Goal: Transaction & Acquisition: Purchase product/service

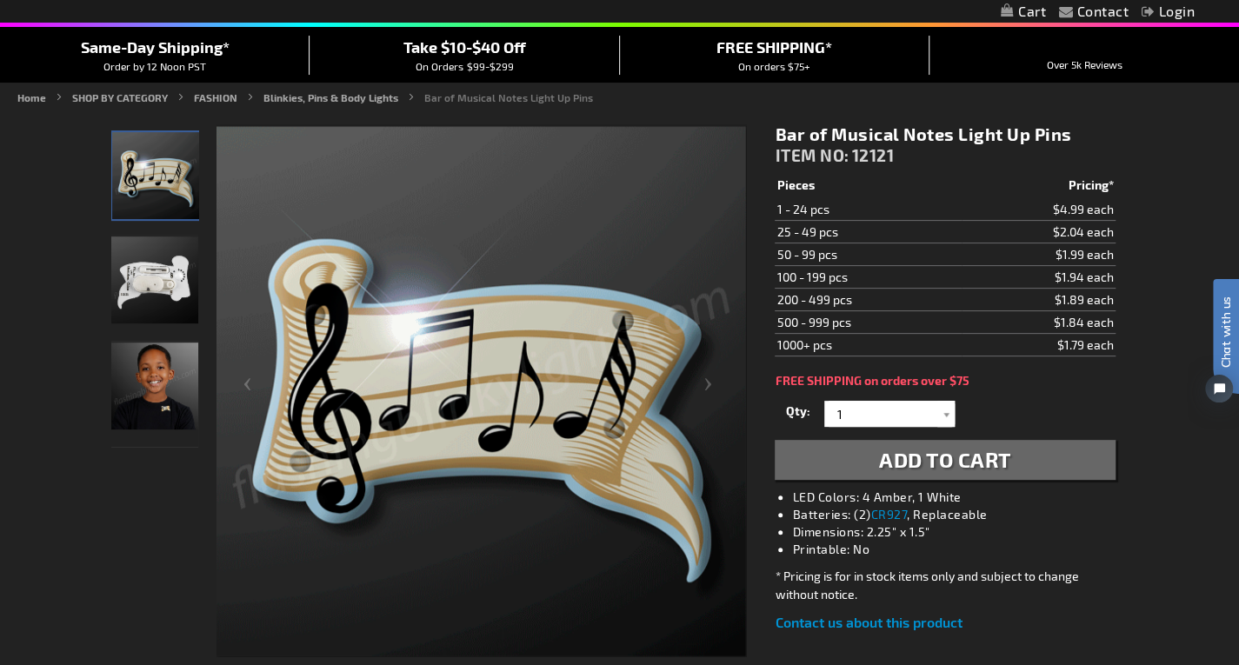
scroll to position [174, 0]
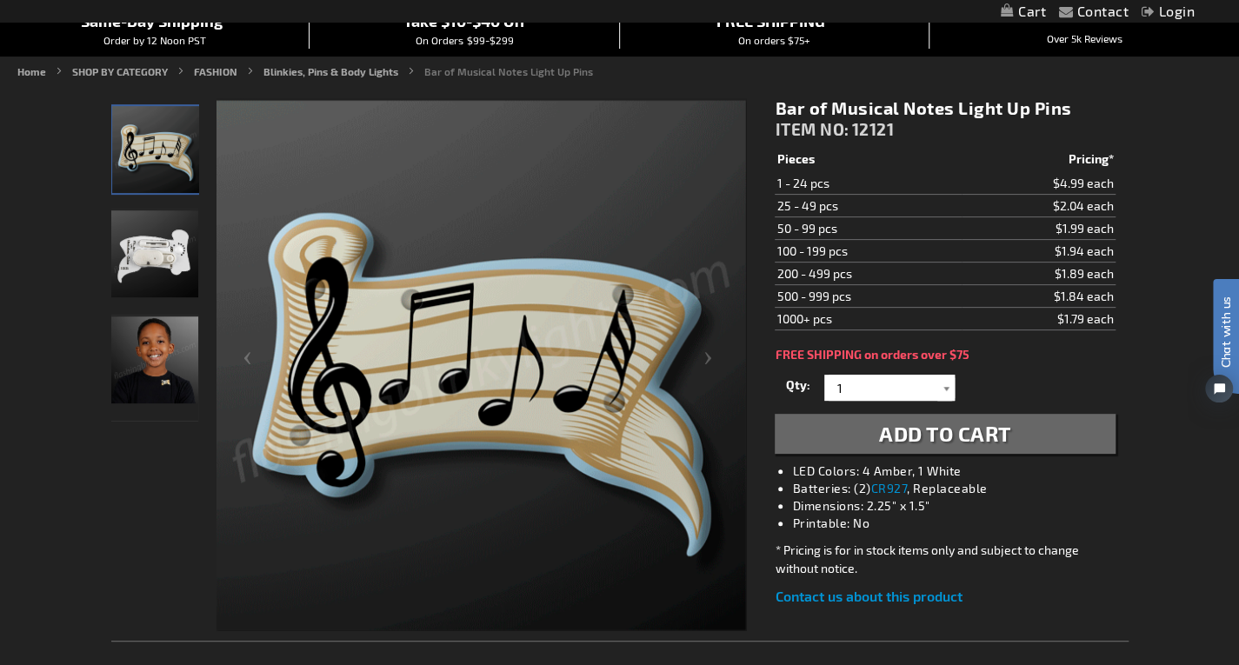
click at [940, 386] on div at bounding box center [945, 388] width 17 height 26
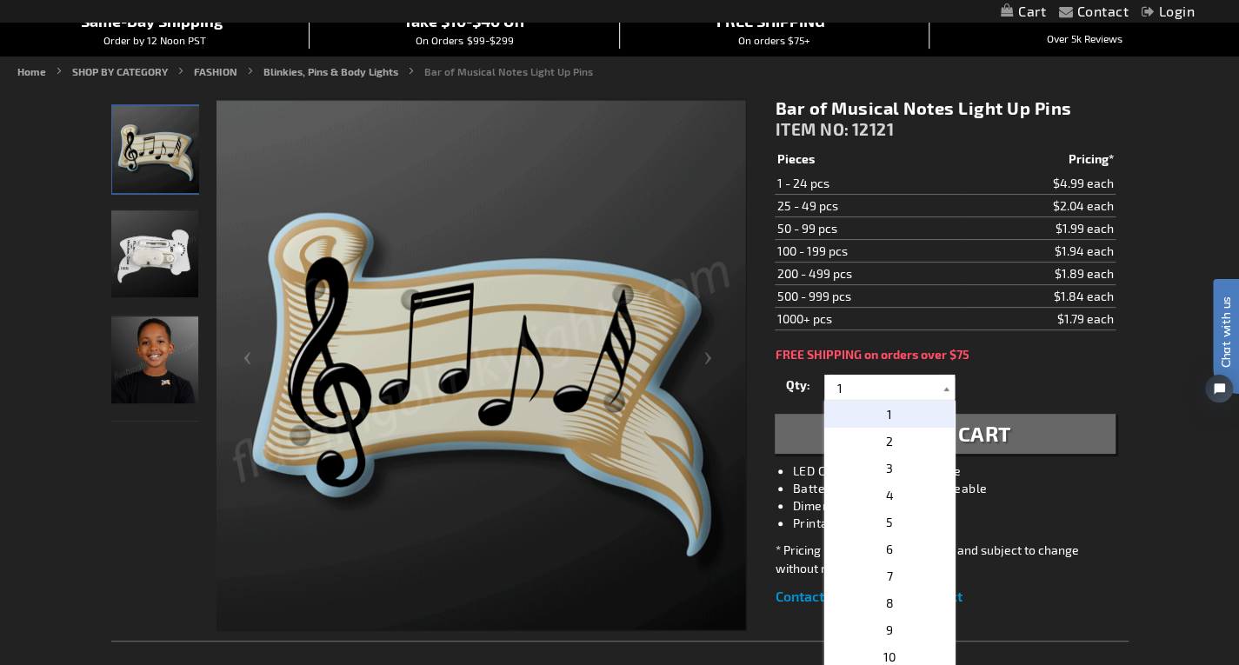
click at [940, 386] on div at bounding box center [945, 388] width 17 height 26
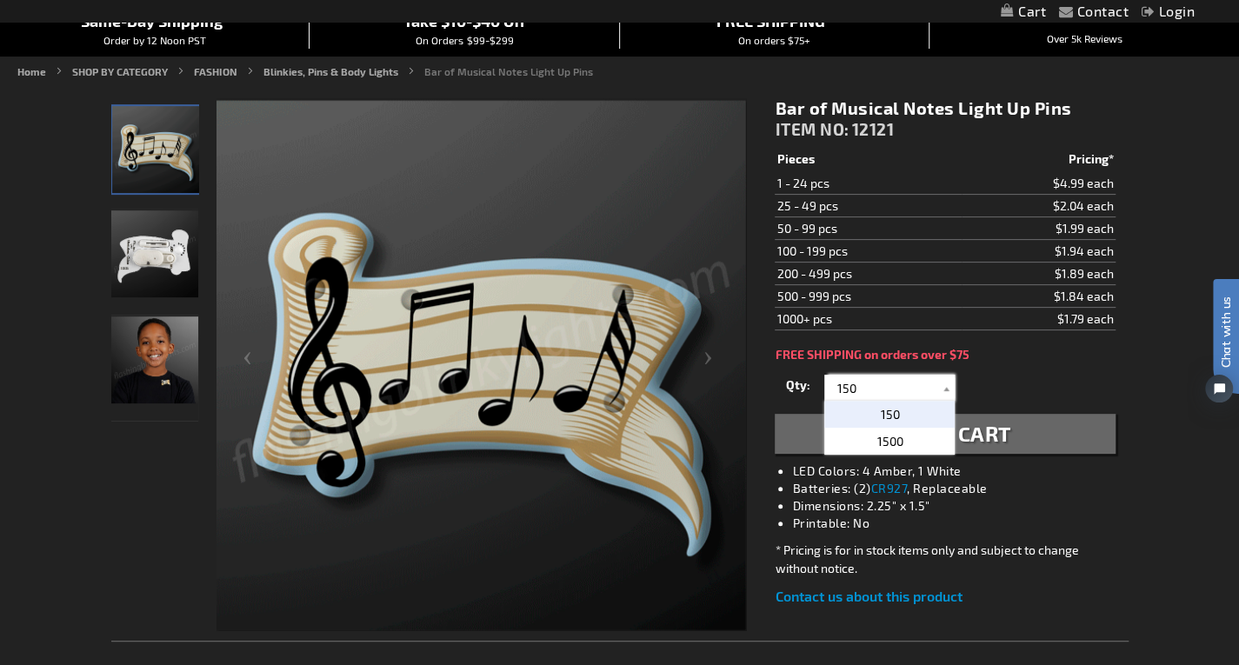
type input "150"
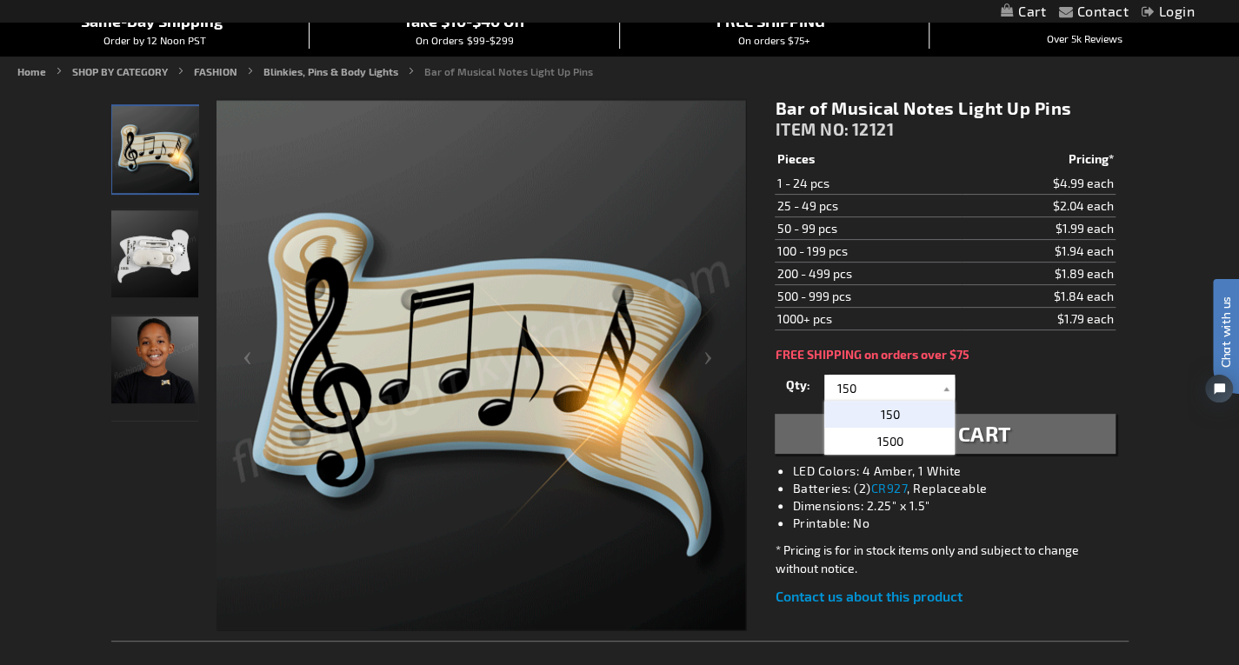
click at [920, 408] on p "150" at bounding box center [889, 414] width 130 height 27
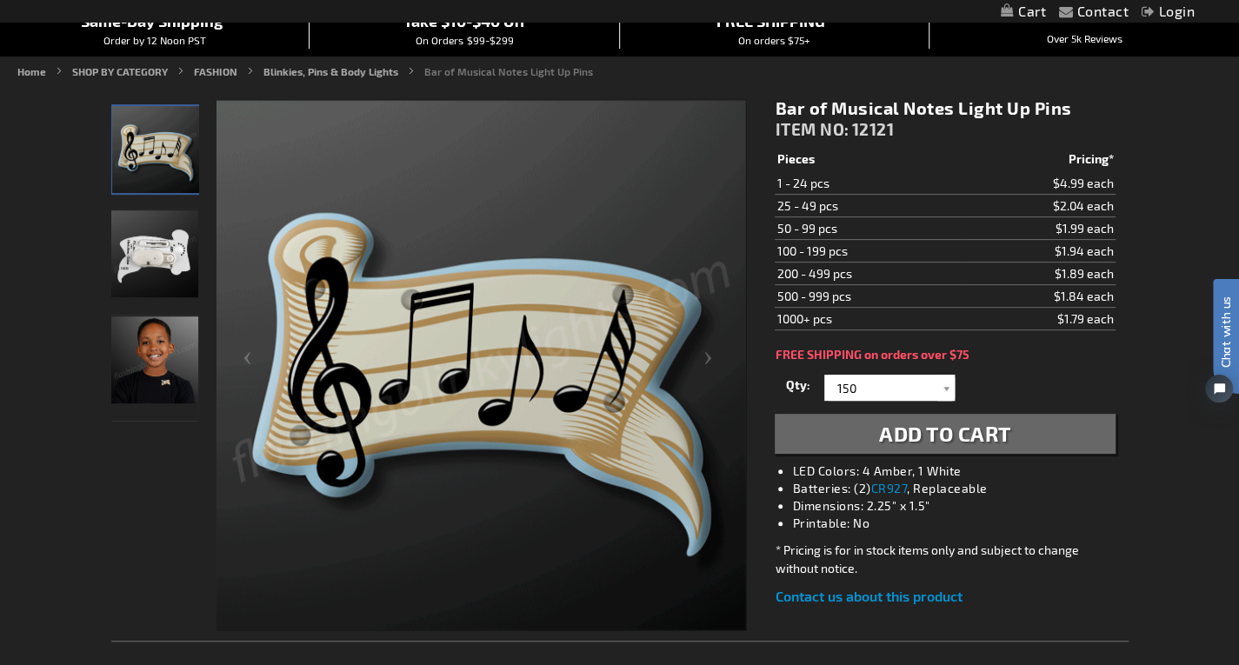
click at [974, 439] on span "Add to Cart" at bounding box center [945, 433] width 132 height 25
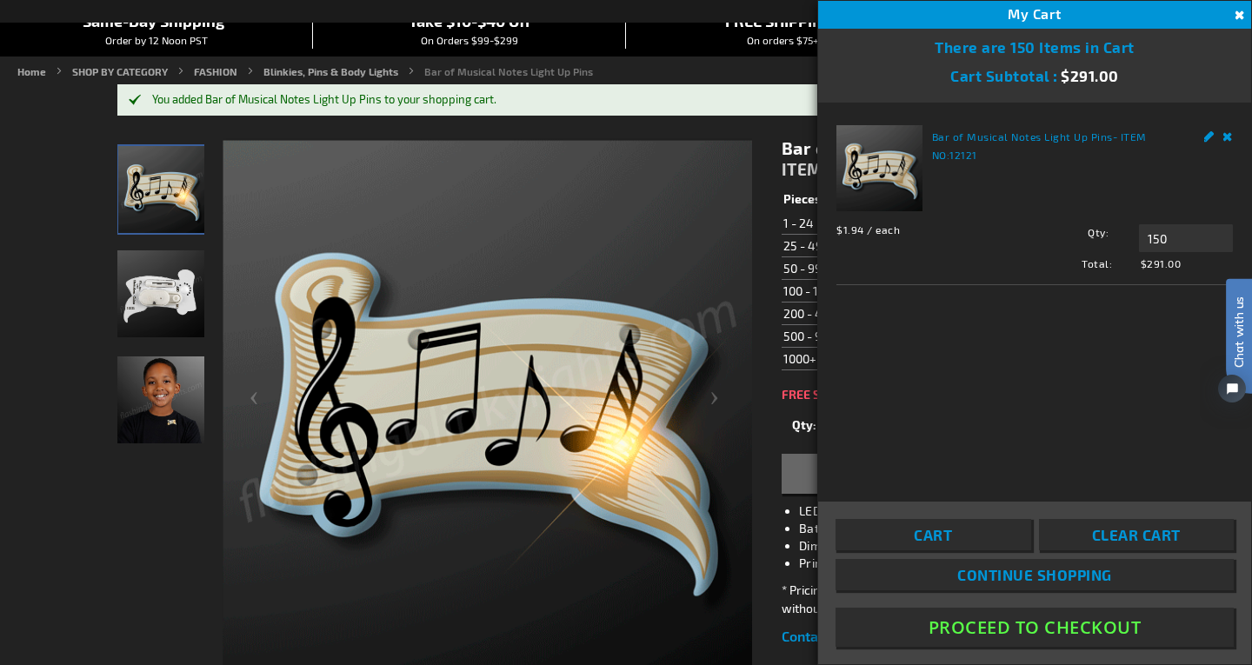
click at [1096, 633] on button "Proceed To Checkout" at bounding box center [1034, 627] width 398 height 39
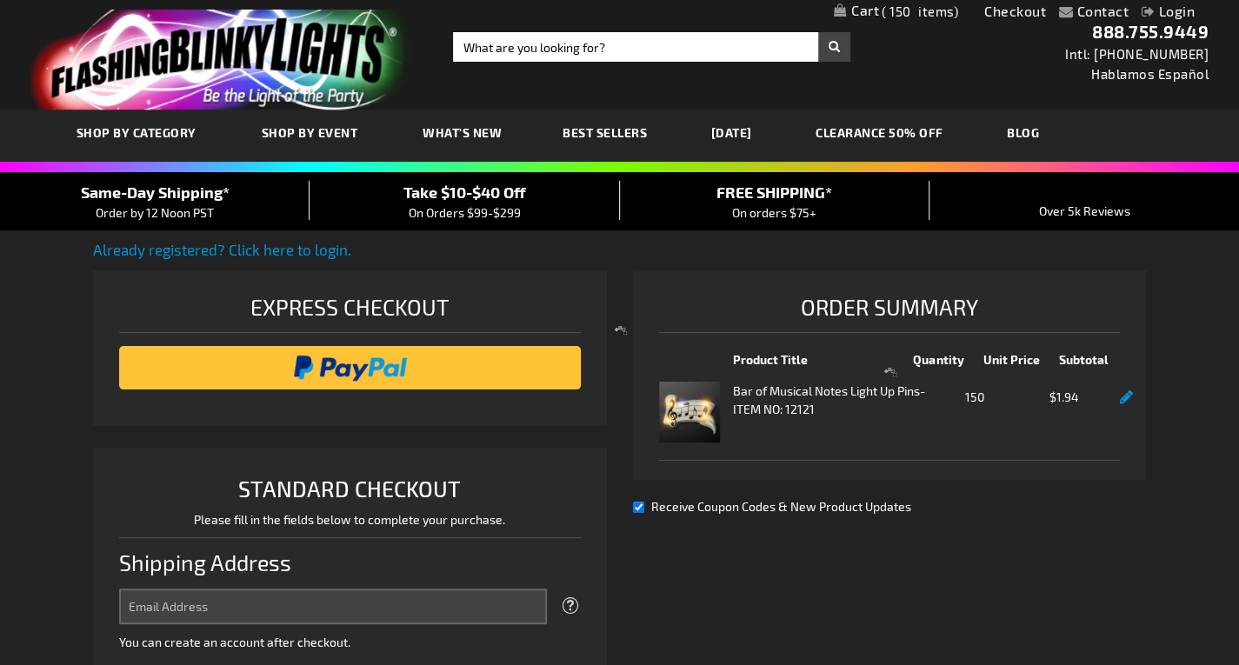
select select "US"
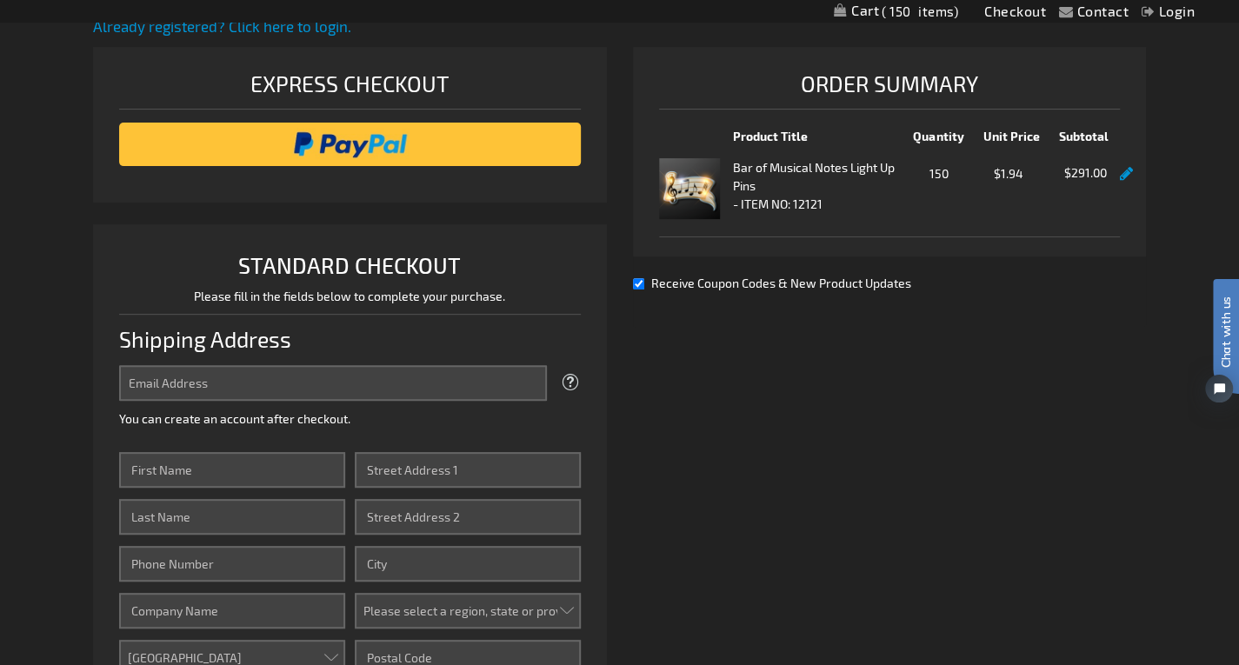
scroll to position [261, 0]
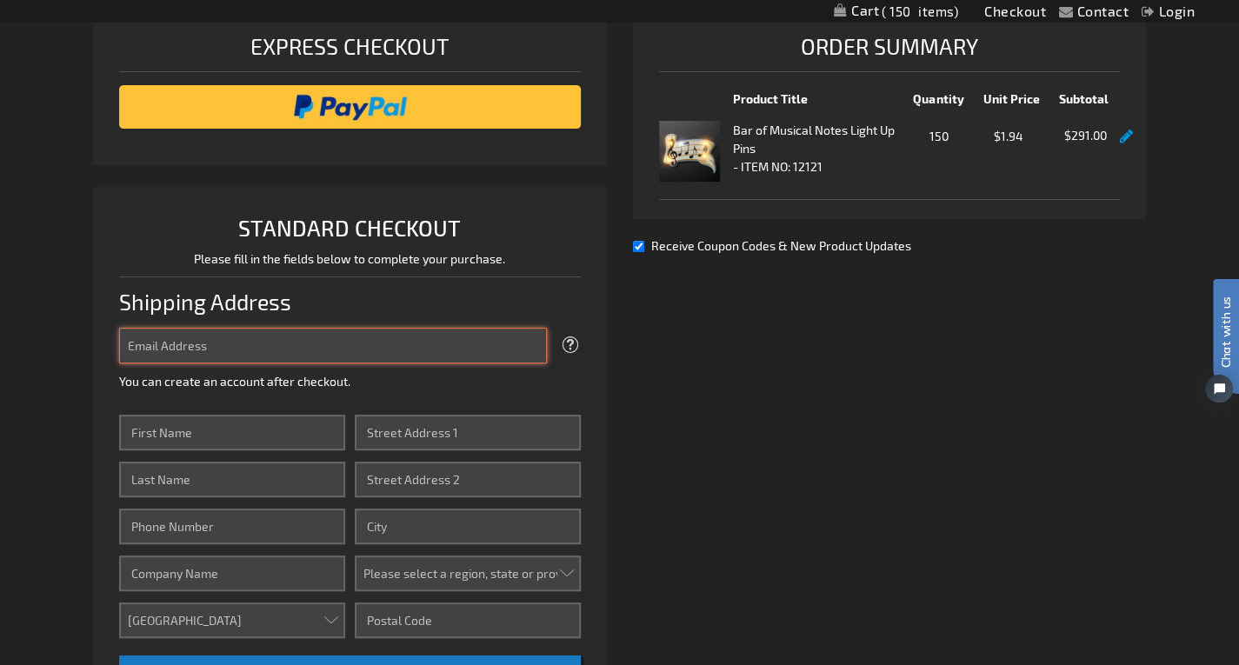
click at [228, 343] on input "Email Address" at bounding box center [333, 346] width 428 height 36
type input "[EMAIL_ADDRESS][DOMAIN_NAME]"
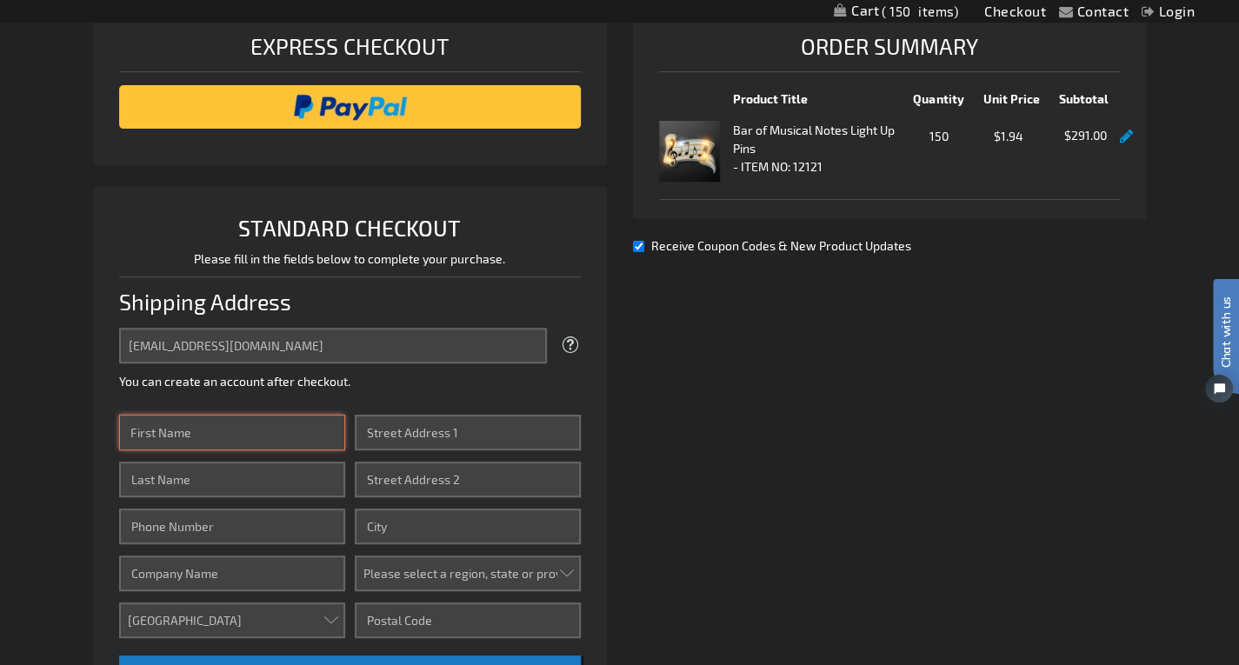
click at [228, 426] on input "First Name" at bounding box center [232, 433] width 226 height 36
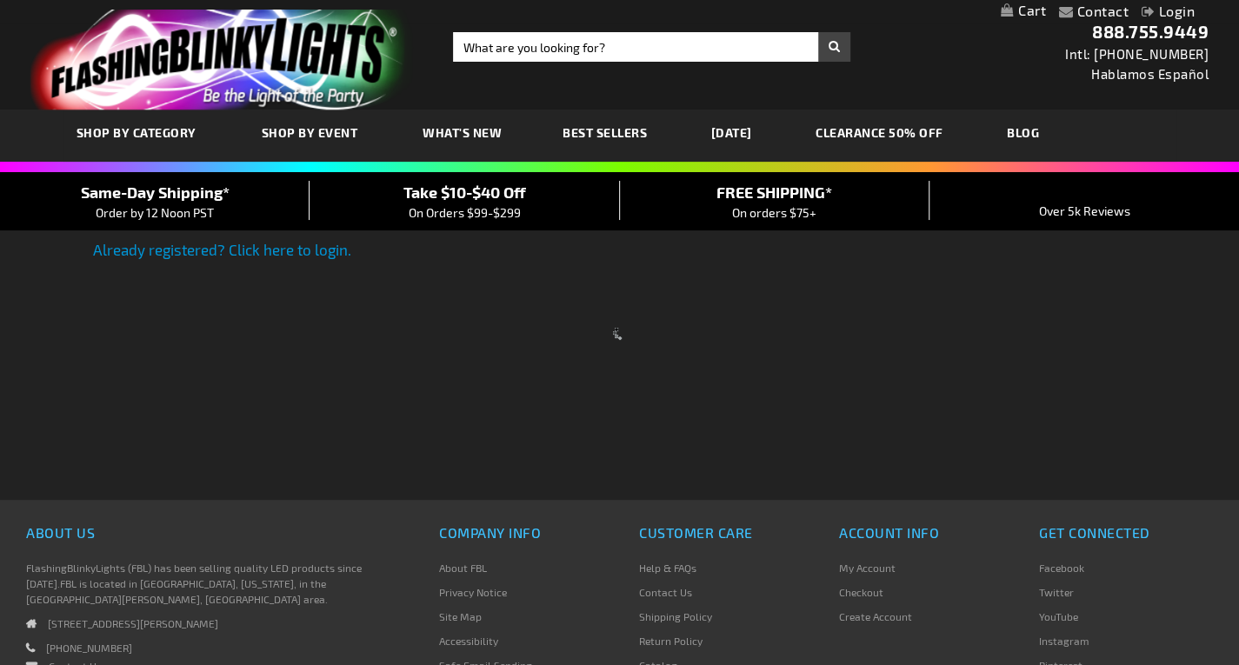
scroll to position [256, 0]
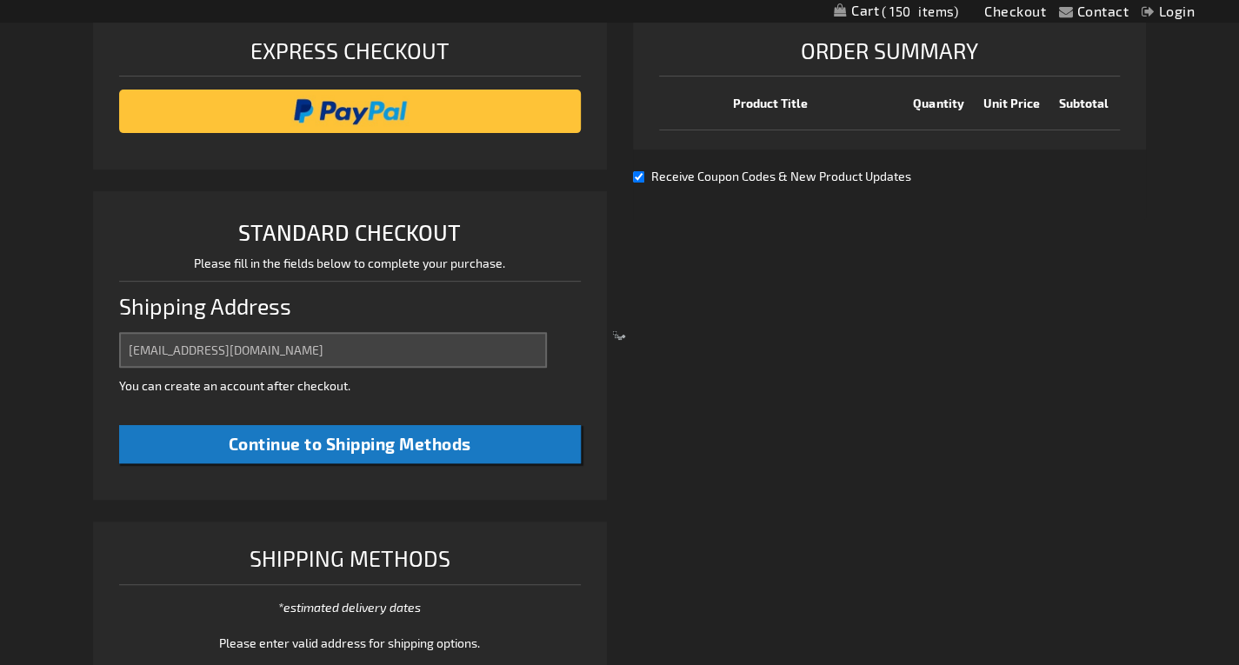
select select "US"
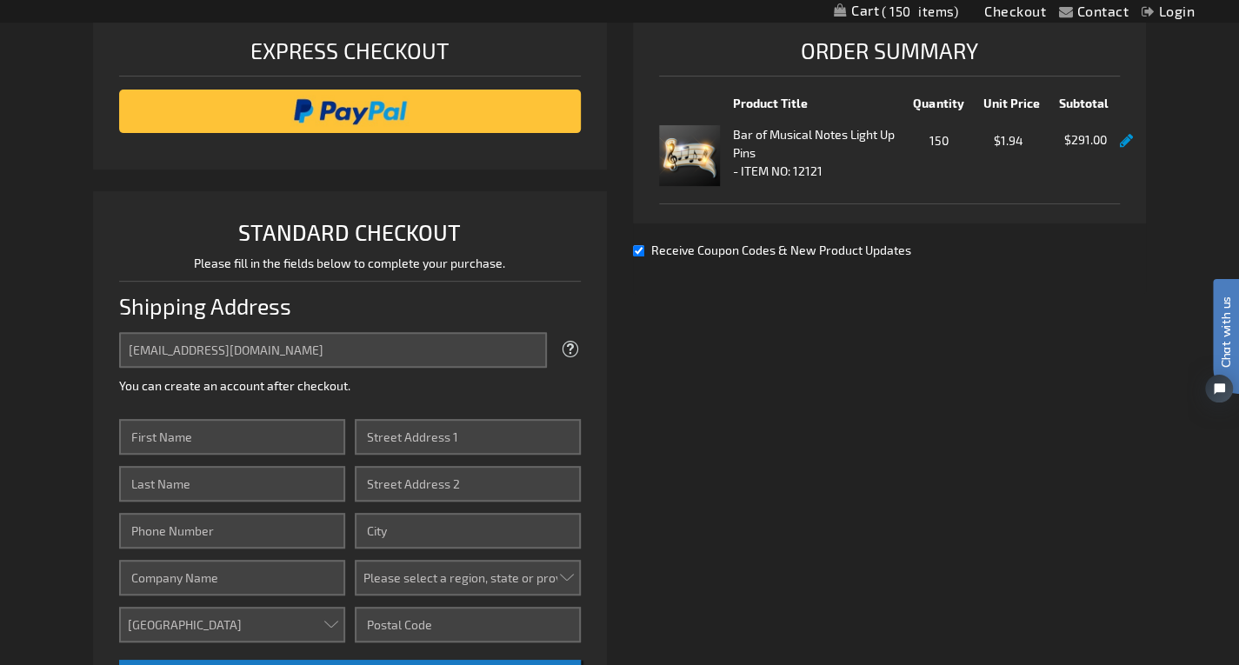
scroll to position [0, 0]
click at [250, 441] on input "First Name" at bounding box center [232, 437] width 226 height 36
type input "Em"
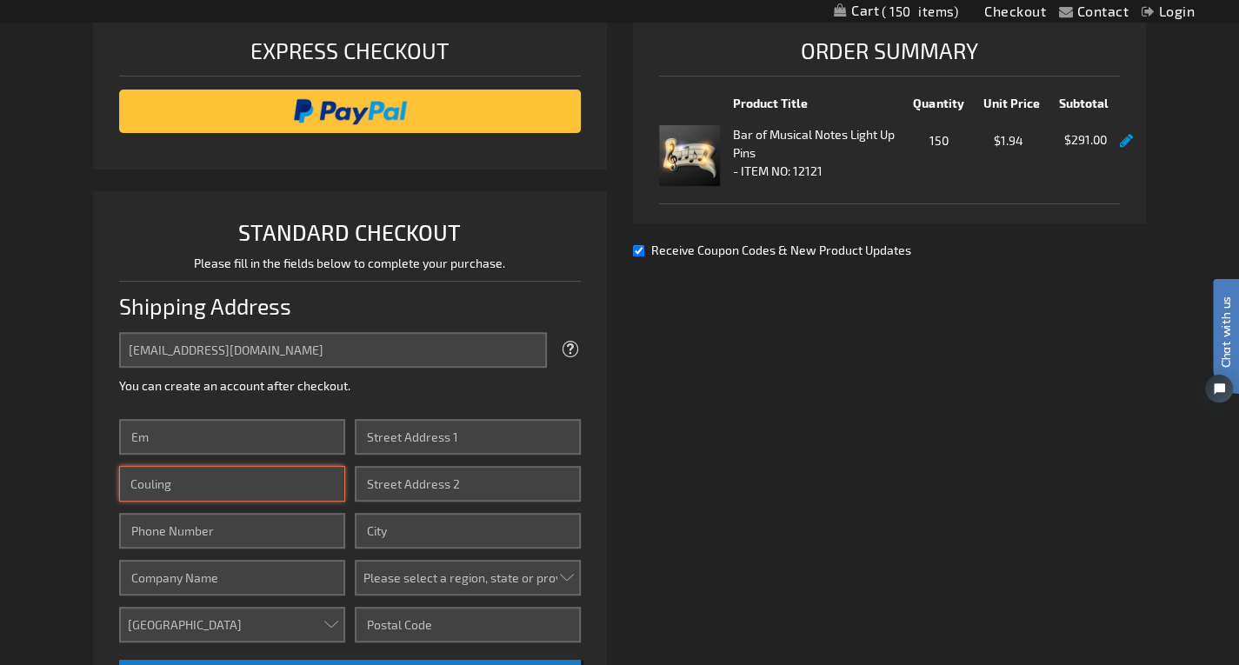
type input "Couling"
type input "3128431596"
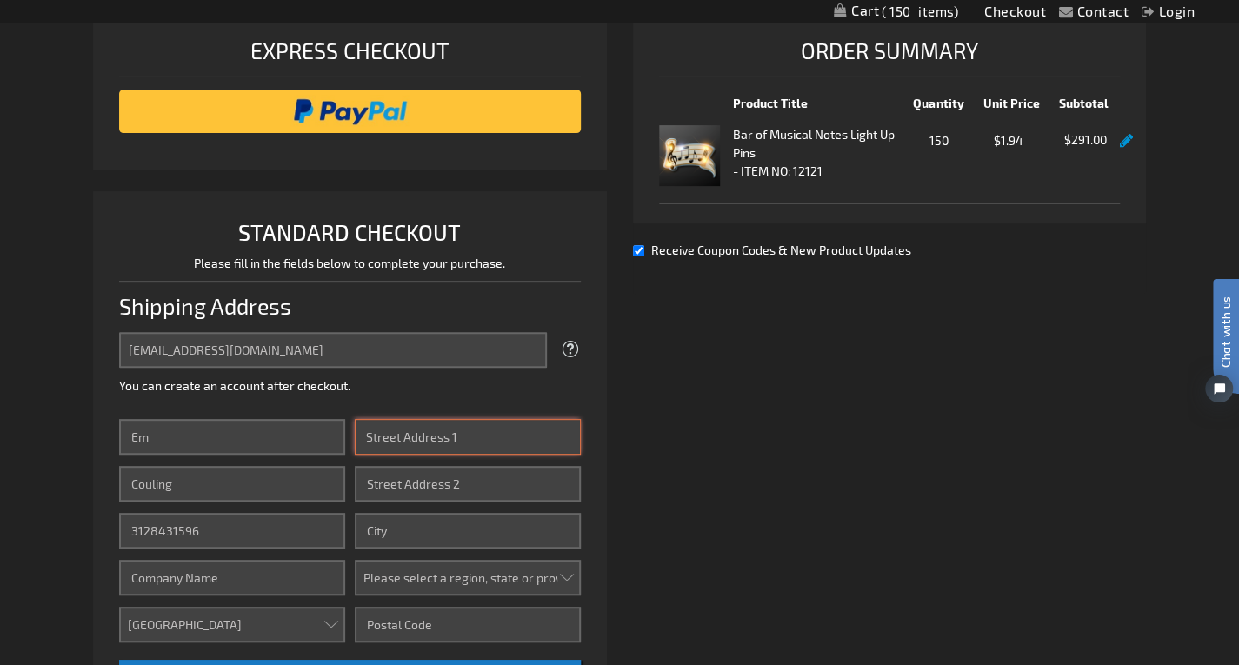
type input "[STREET_ADDRESS]"
type input "1 G"
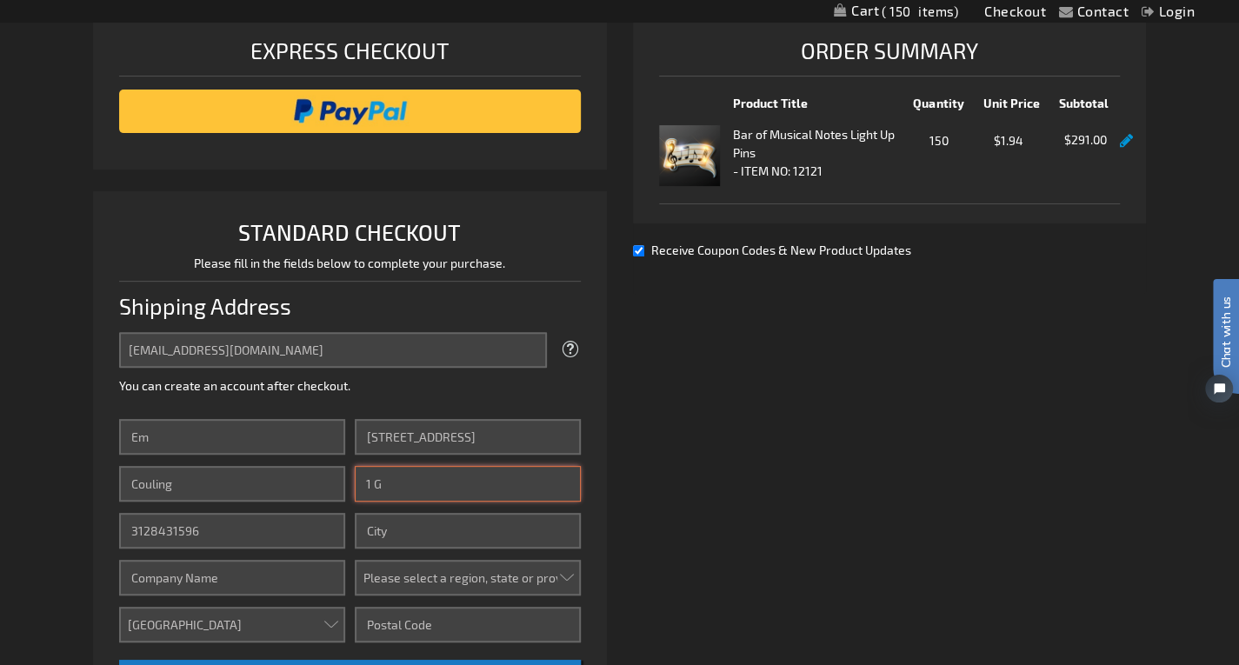
type input "[GEOGRAPHIC_DATA]"
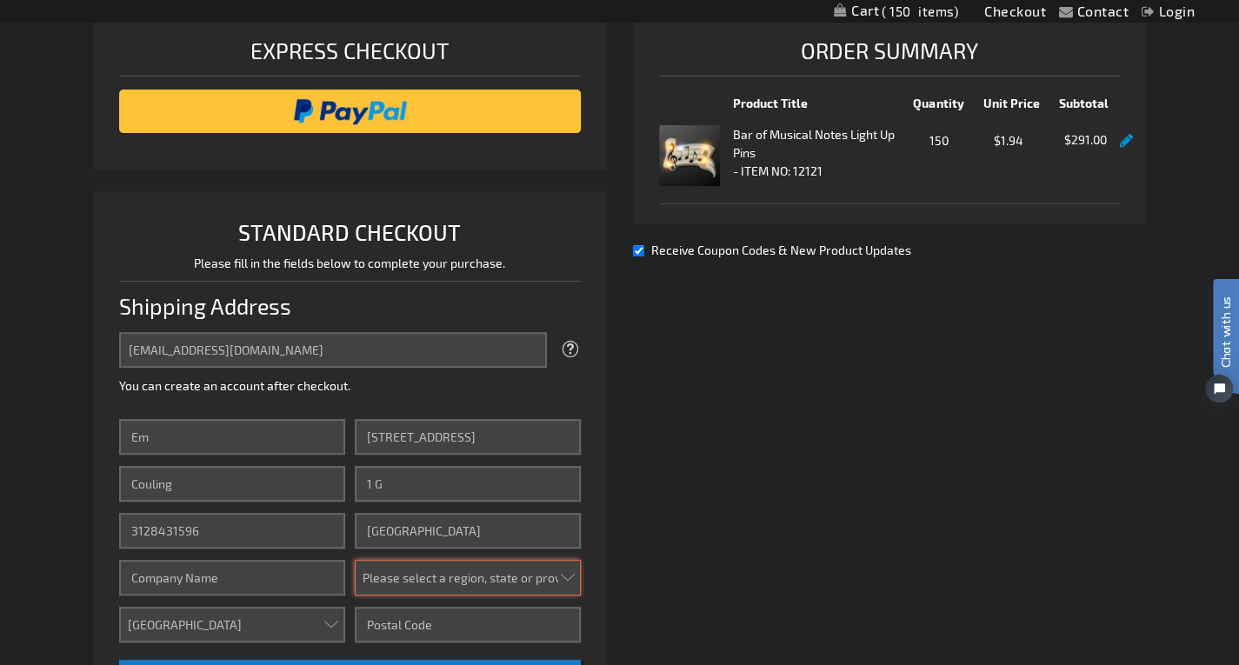
select select "23"
type input "60626"
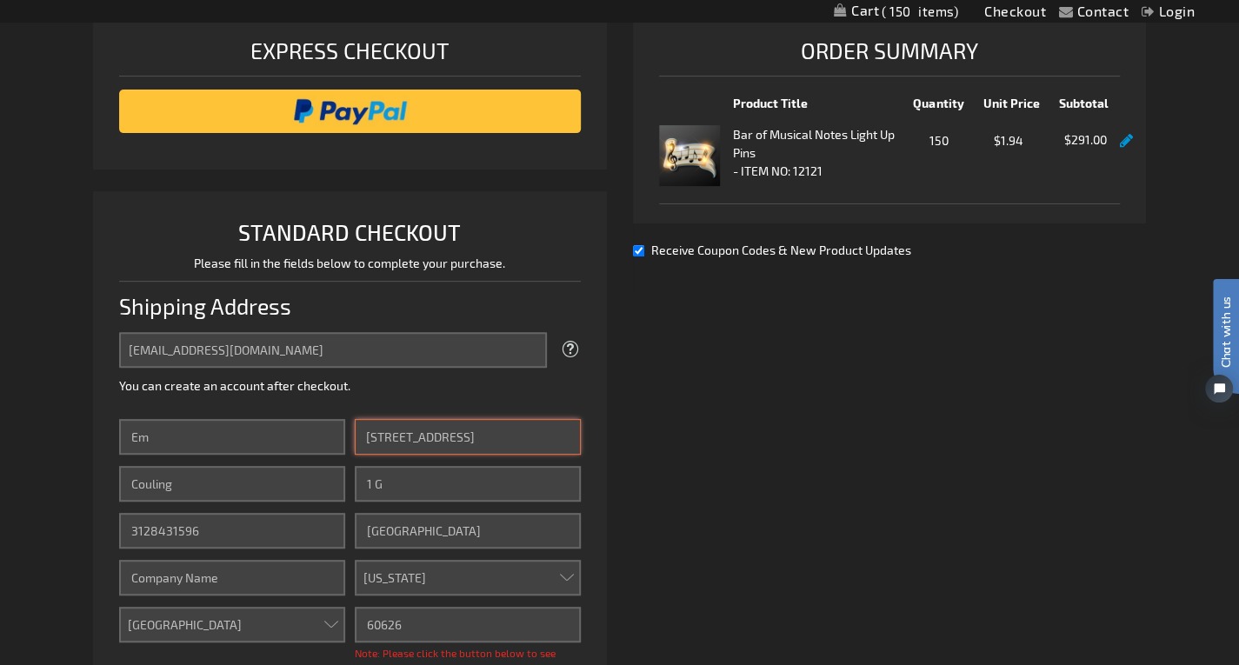
click at [495, 435] on input "[STREET_ADDRESS]" at bounding box center [468, 437] width 226 height 36
drag, startPoint x: 501, startPoint y: 435, endPoint x: 315, endPoint y: 441, distance: 186.1
click at [315, 441] on div "First Name Em Last Name Couling Phone Number 3128431596 Company Country [GEOGRA…" at bounding box center [350, 570] width 462 height 302
paste input "[STREET_ADDRESS][PERSON_NAME]"
drag, startPoint x: 570, startPoint y: 438, endPoint x: 462, endPoint y: 439, distance: 107.8
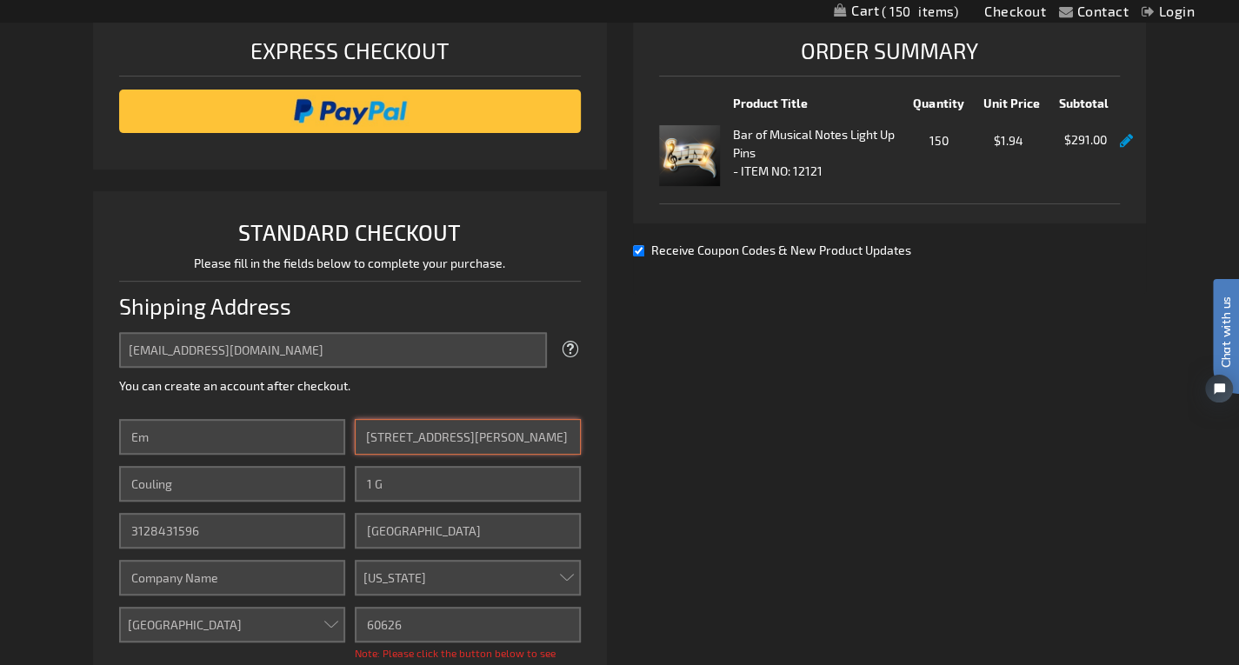
click at [462, 439] on input "[STREET_ADDRESS][PERSON_NAME]" at bounding box center [468, 437] width 226 height 36
type input "[STREET_ADDRESS][PERSON_NAME],"
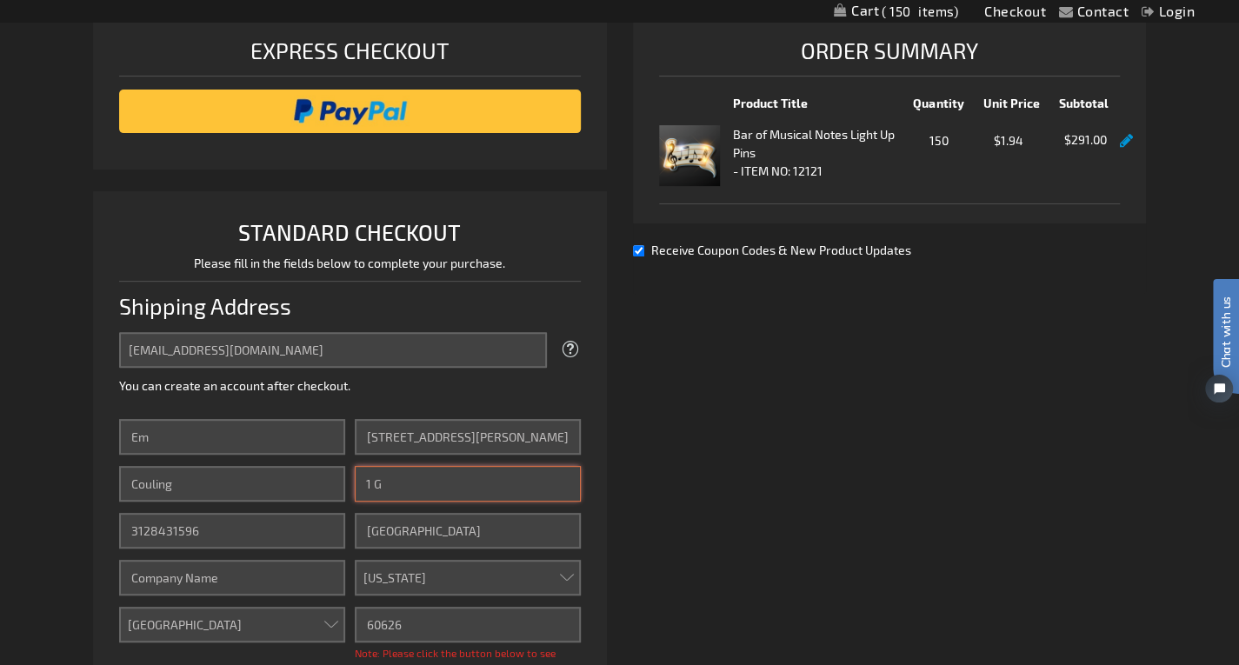
click at [468, 473] on input "1 G" at bounding box center [468, 484] width 226 height 36
click at [436, 488] on input "1 G" at bounding box center [468, 484] width 226 height 36
click at [409, 491] on input "1 G" at bounding box center [468, 484] width 226 height 36
click at [401, 482] on input "1 G" at bounding box center [468, 484] width 226 height 36
paste input "4th [GEOGRAPHIC_DATA]"
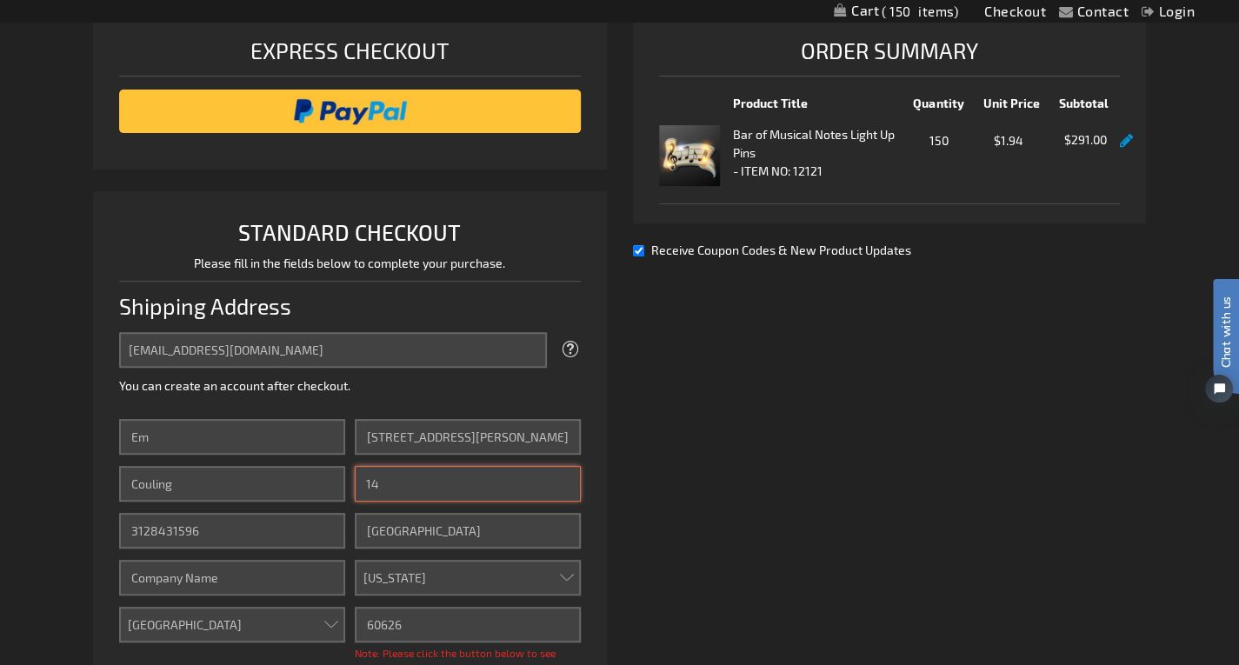
type input "1"
paste input "4th [GEOGRAPHIC_DATA]"
drag, startPoint x: 511, startPoint y: 481, endPoint x: 398, endPoint y: 480, distance: 113.0
click at [398, 480] on input "4th [GEOGRAPHIC_DATA]" at bounding box center [468, 484] width 226 height 36
type input "4th Floor"
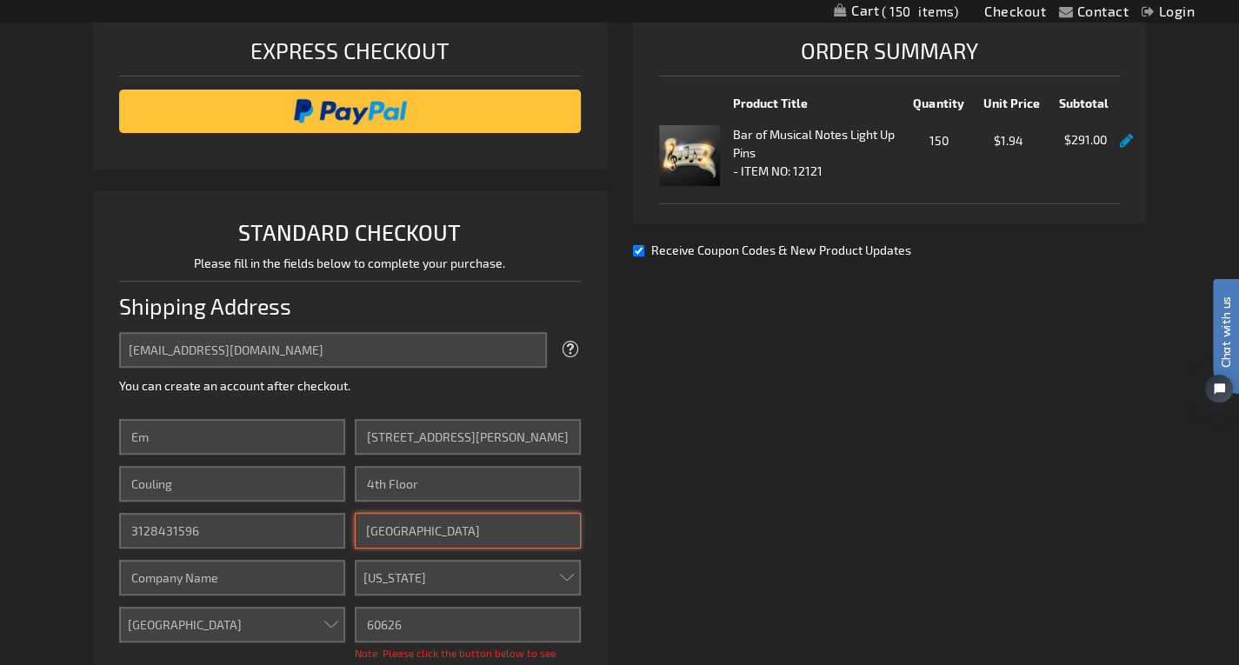
paste input "[GEOGRAPHIC_DATA]"
drag, startPoint x: 492, startPoint y: 533, endPoint x: 436, endPoint y: 530, distance: 55.7
click at [436, 530] on input "[GEOGRAPHIC_DATA]" at bounding box center [468, 531] width 226 height 36
type input "Evanston"
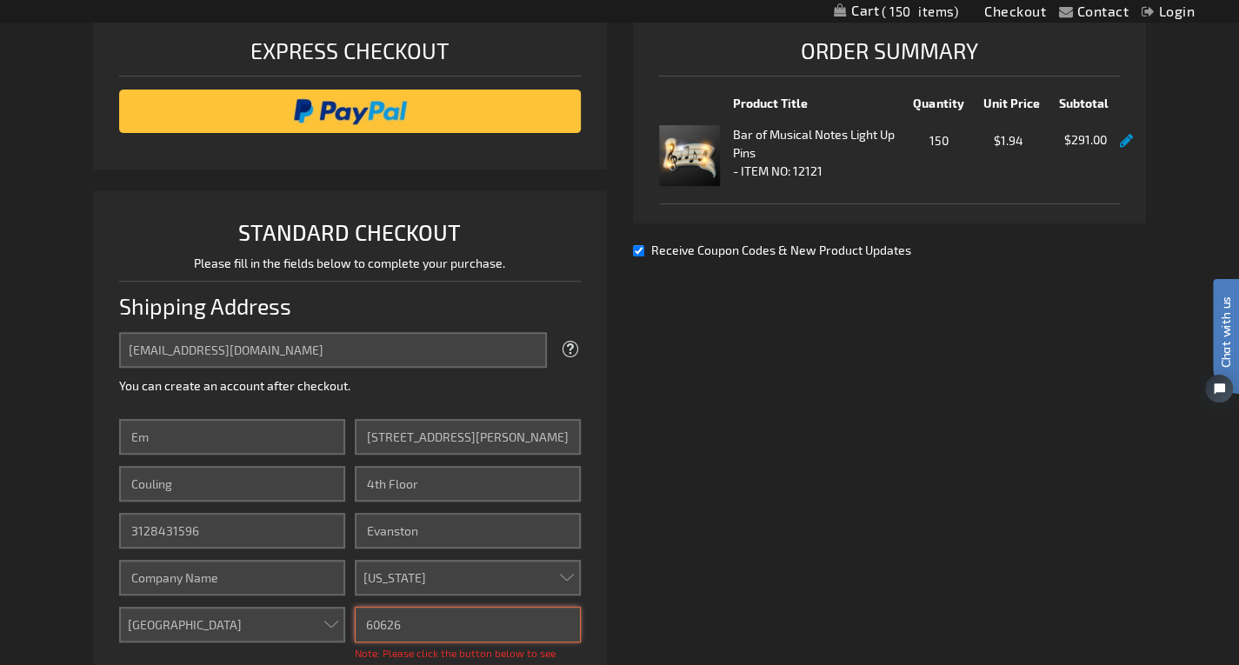
paste input "201"
type input "60201"
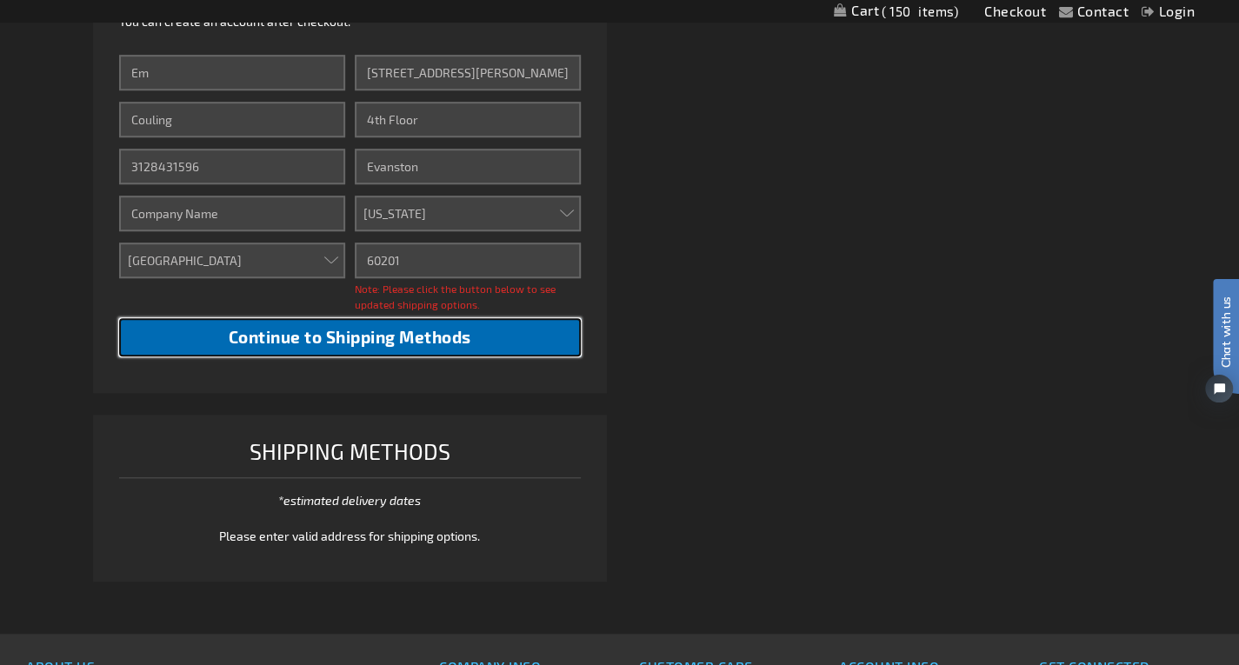
scroll to position [624, 0]
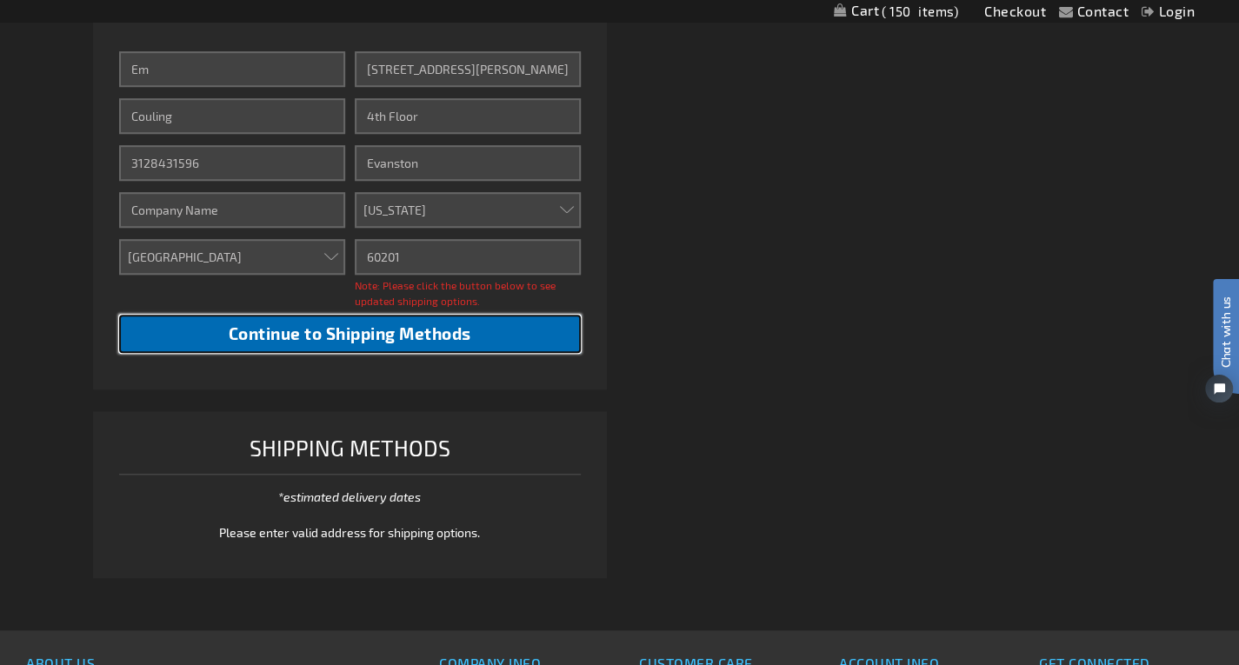
click at [410, 340] on span "Continue to Shipping Methods" at bounding box center [350, 333] width 242 height 20
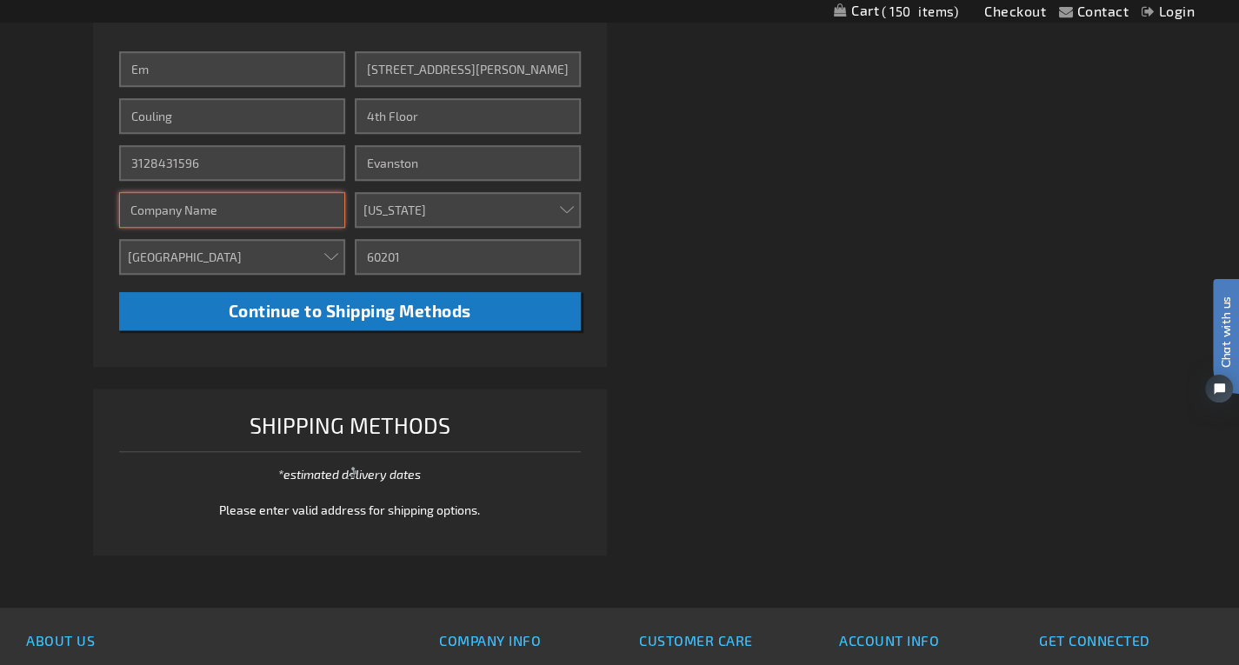
click at [240, 212] on input "Company" at bounding box center [232, 210] width 226 height 36
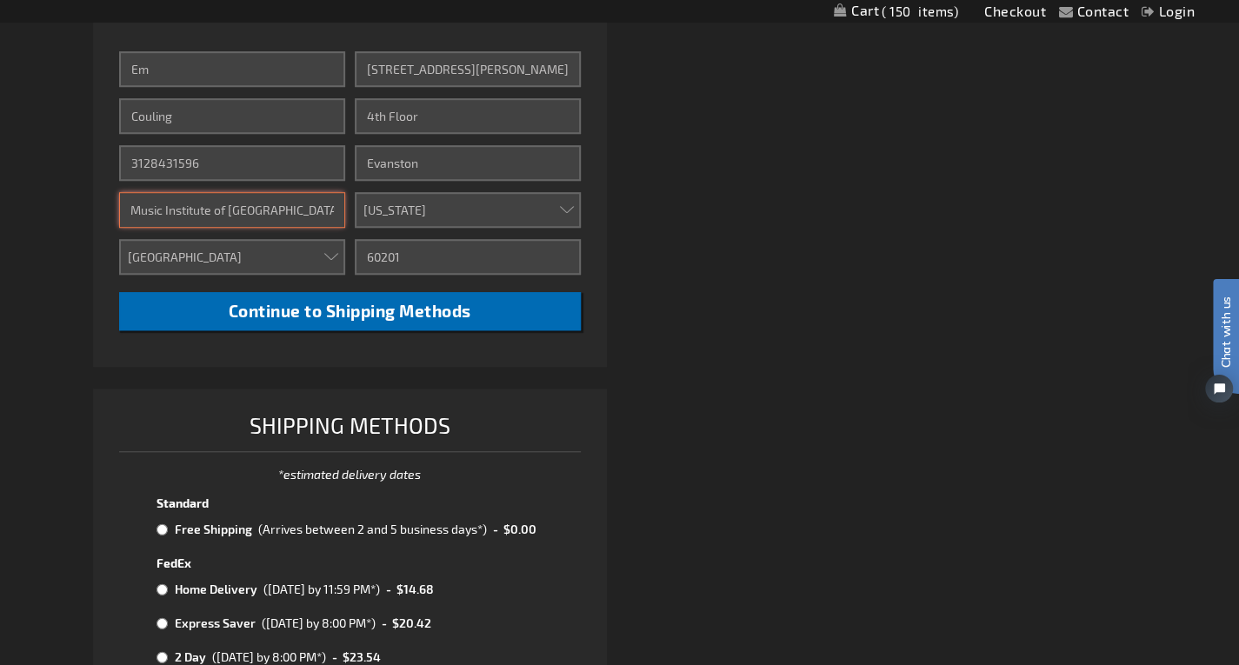
type input "Music Institute of [GEOGRAPHIC_DATA]"
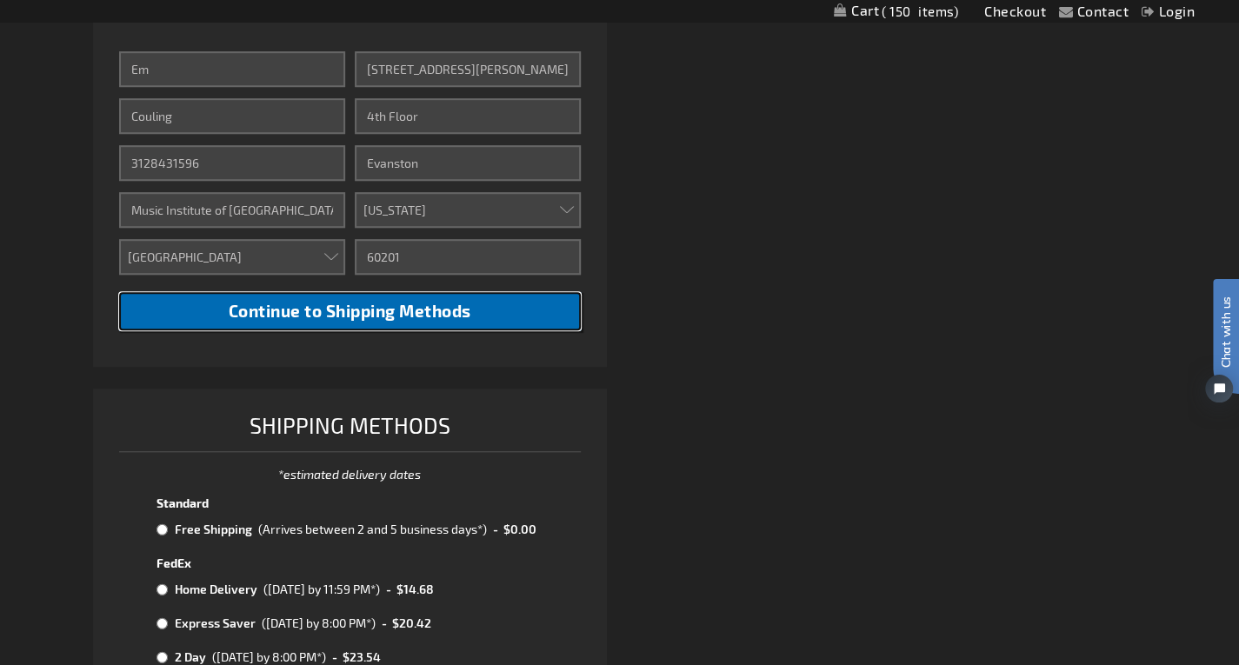
click at [382, 308] on span "Continue to Shipping Methods" at bounding box center [350, 311] width 242 height 20
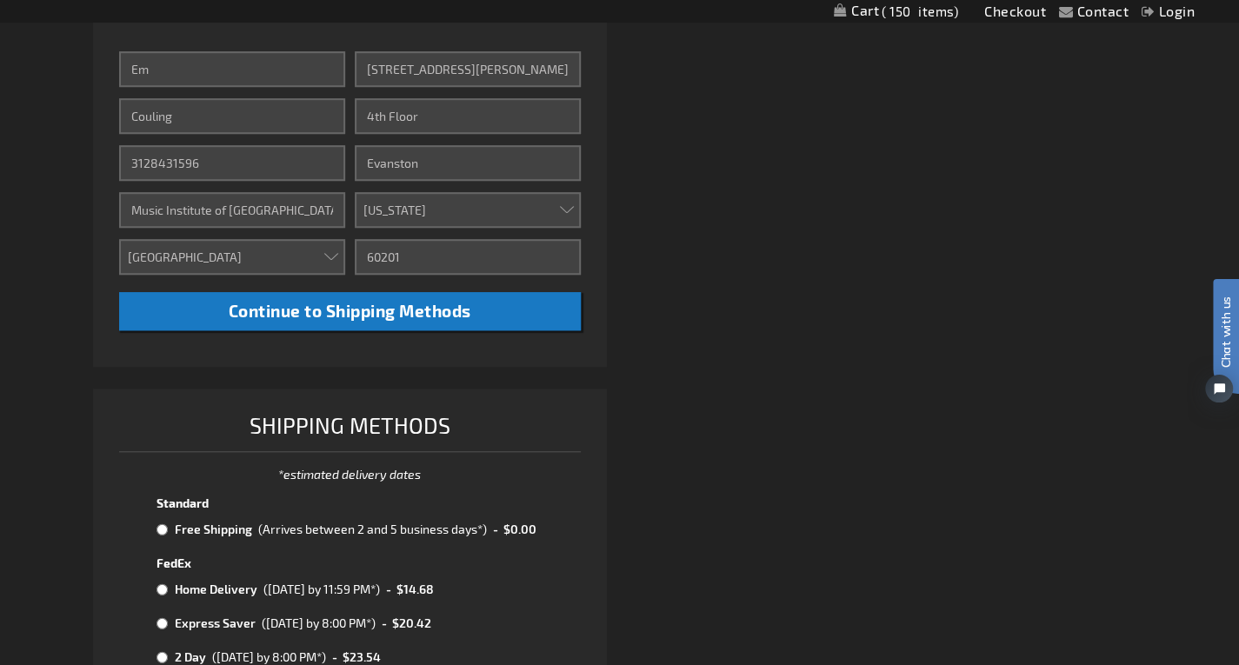
click at [158, 525] on input "radio" at bounding box center [161, 529] width 11 height 14
radio input "true"
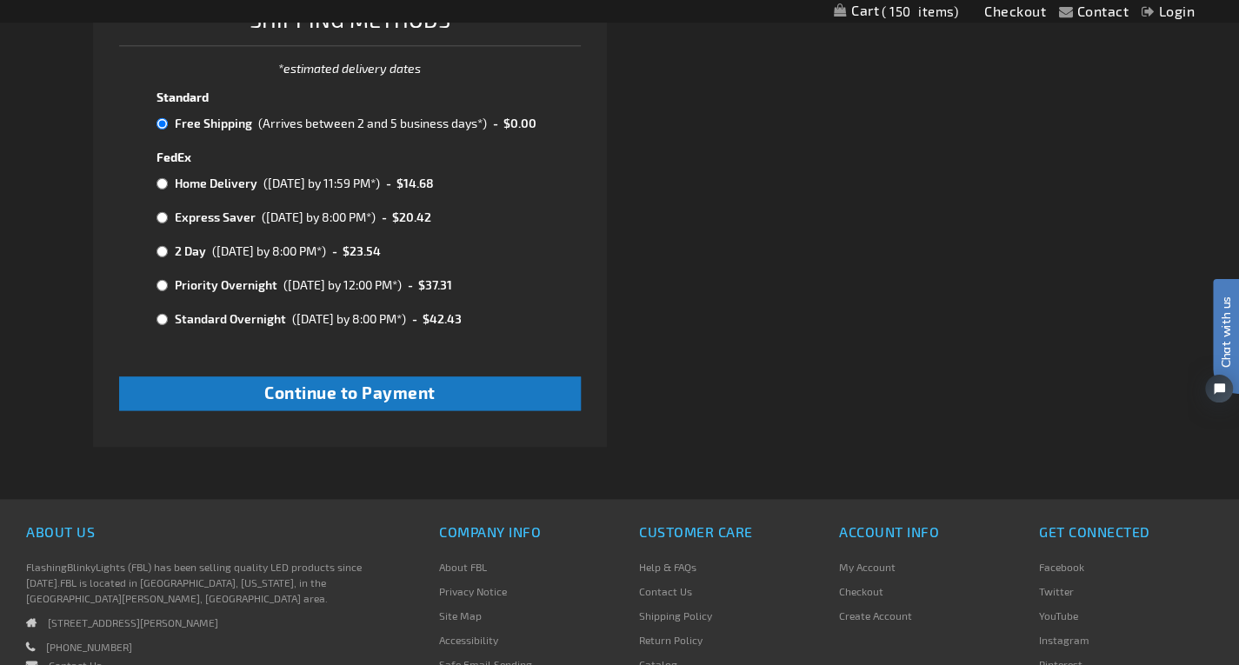
scroll to position [1059, 0]
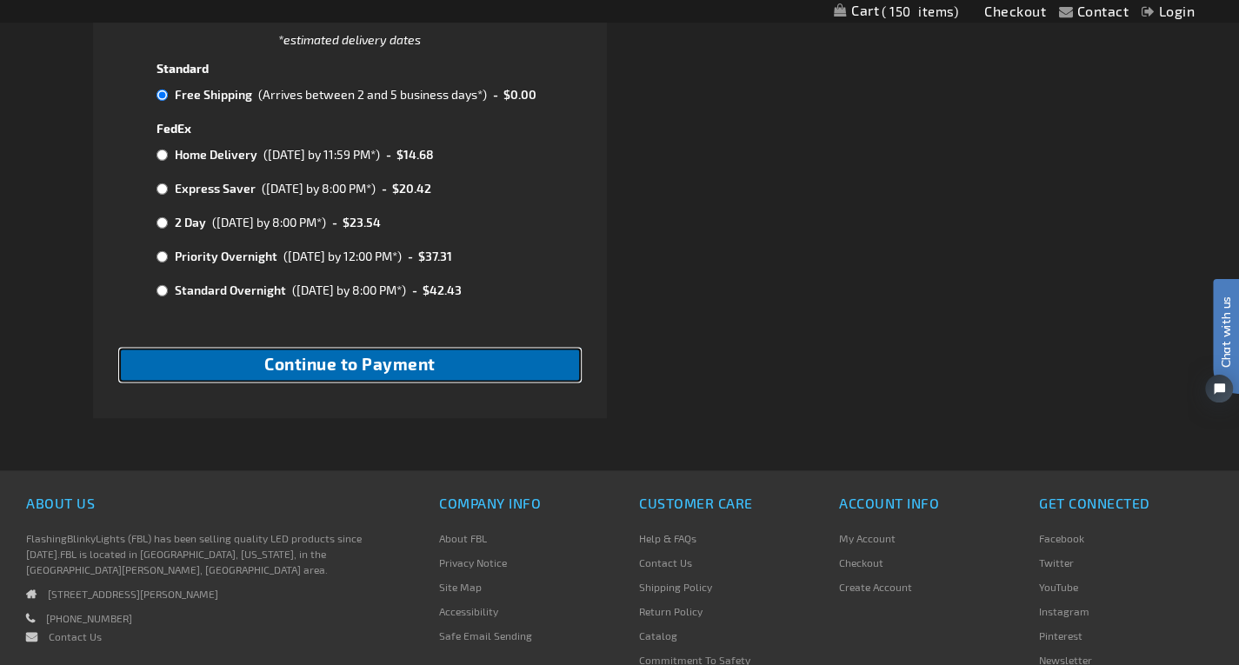
click at [464, 373] on button "Continue to Payment" at bounding box center [350, 365] width 462 height 34
checkbox input "true"
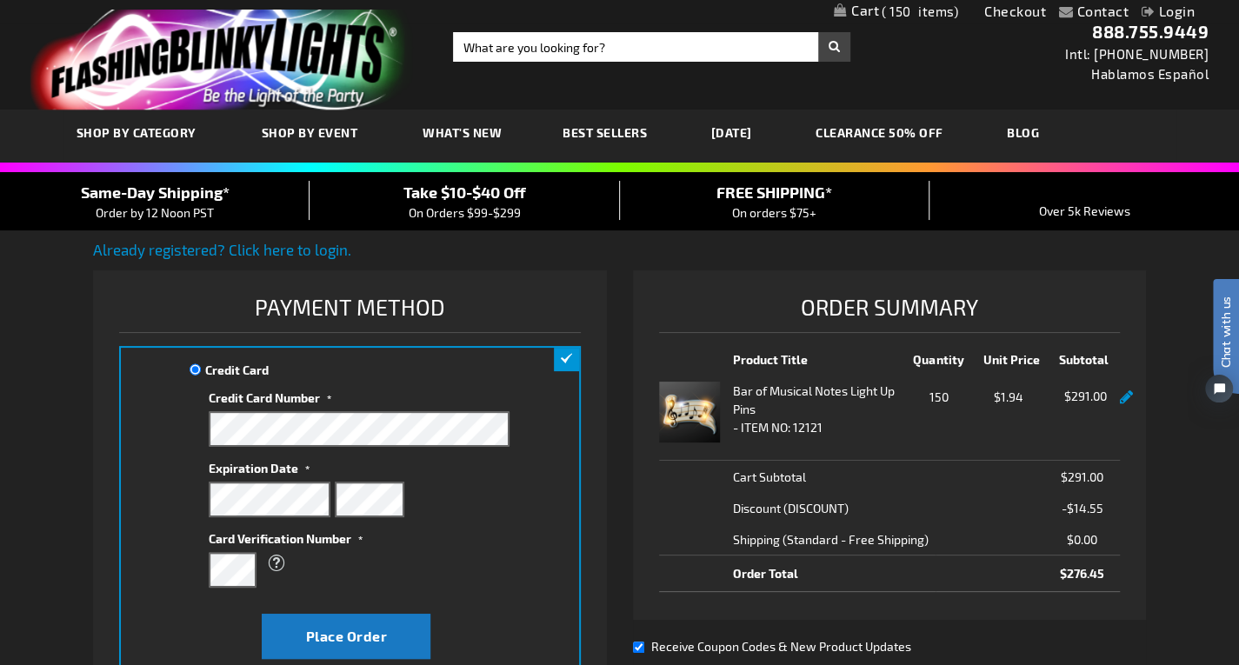
click at [610, 526] on div "Express Checkout STANDARD CHECKOUT Please fill in the fields below to complete …" at bounding box center [356, 668] width 527 height 796
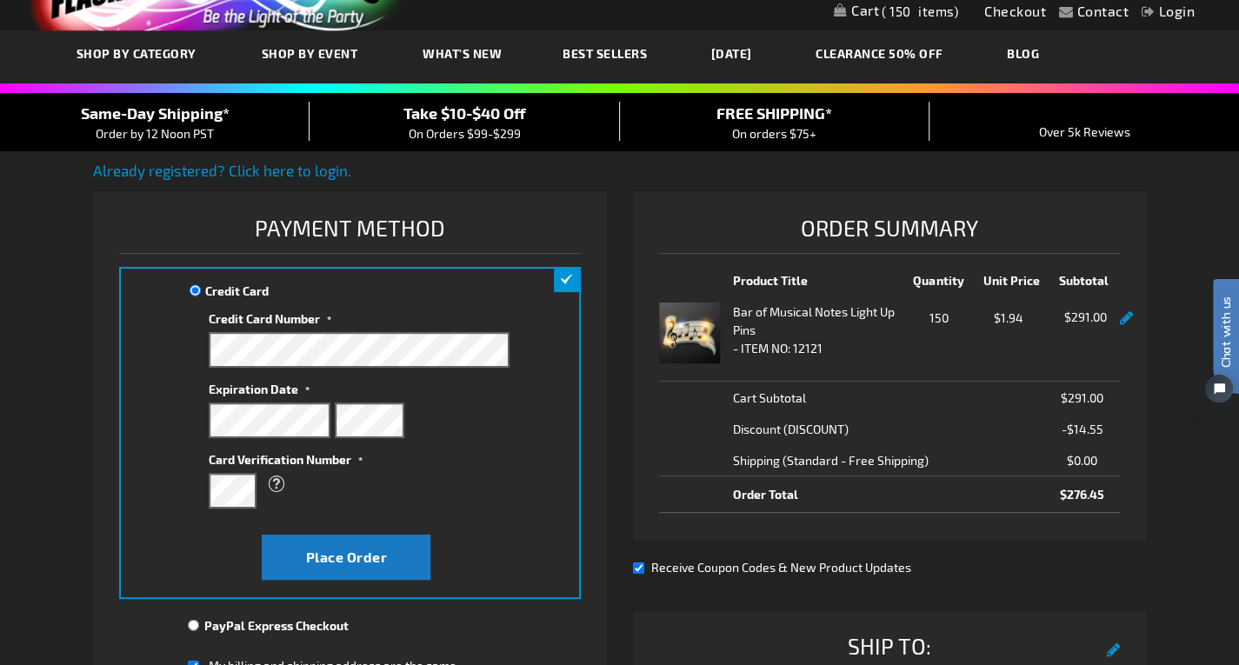
scroll to position [174, 0]
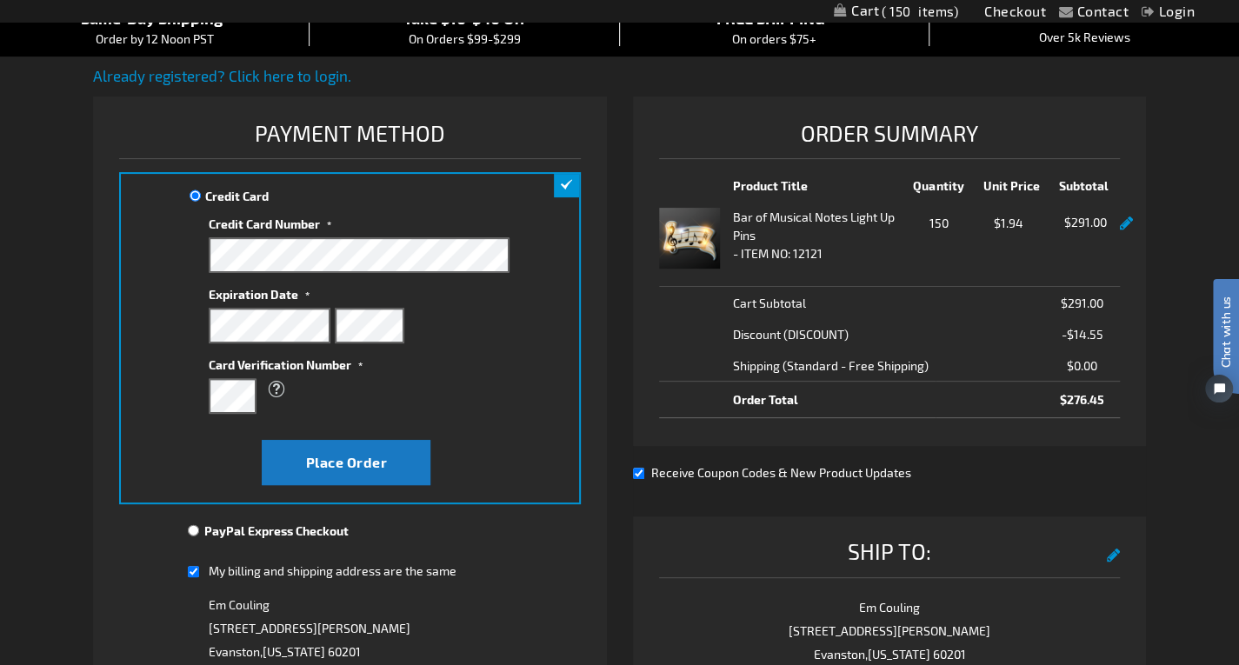
click at [636, 468] on input "Receive Coupon Codes & New Product Updates" at bounding box center [638, 473] width 11 height 11
checkbox input "false"
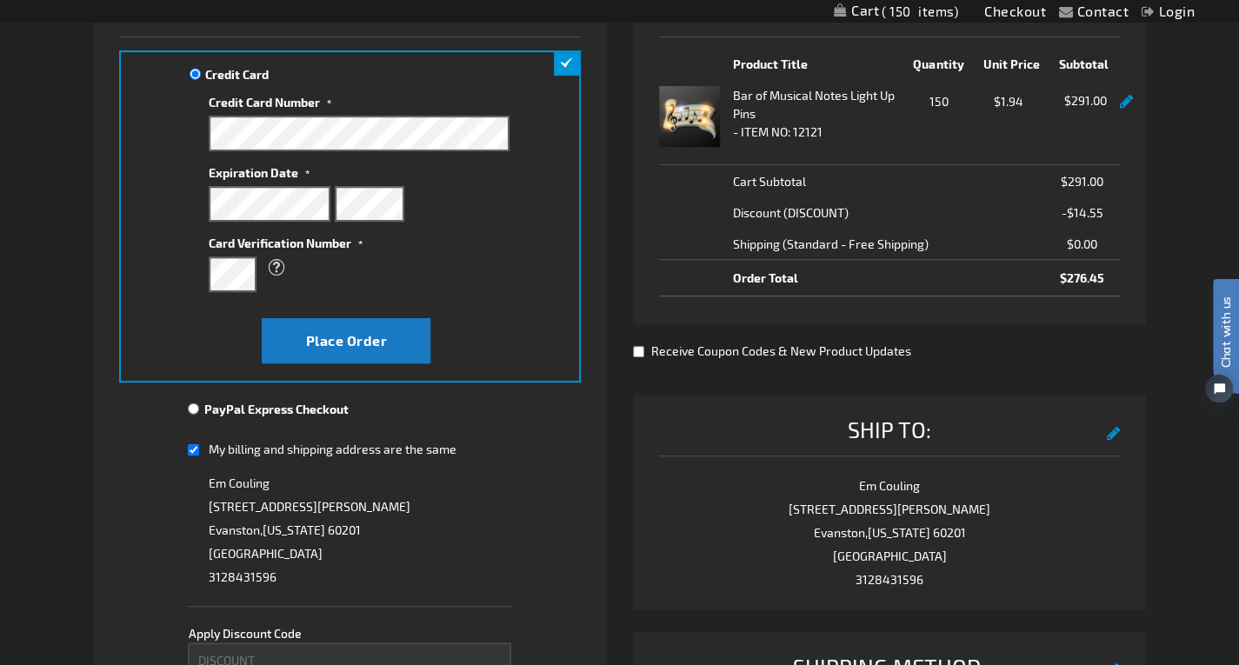
scroll to position [261, 0]
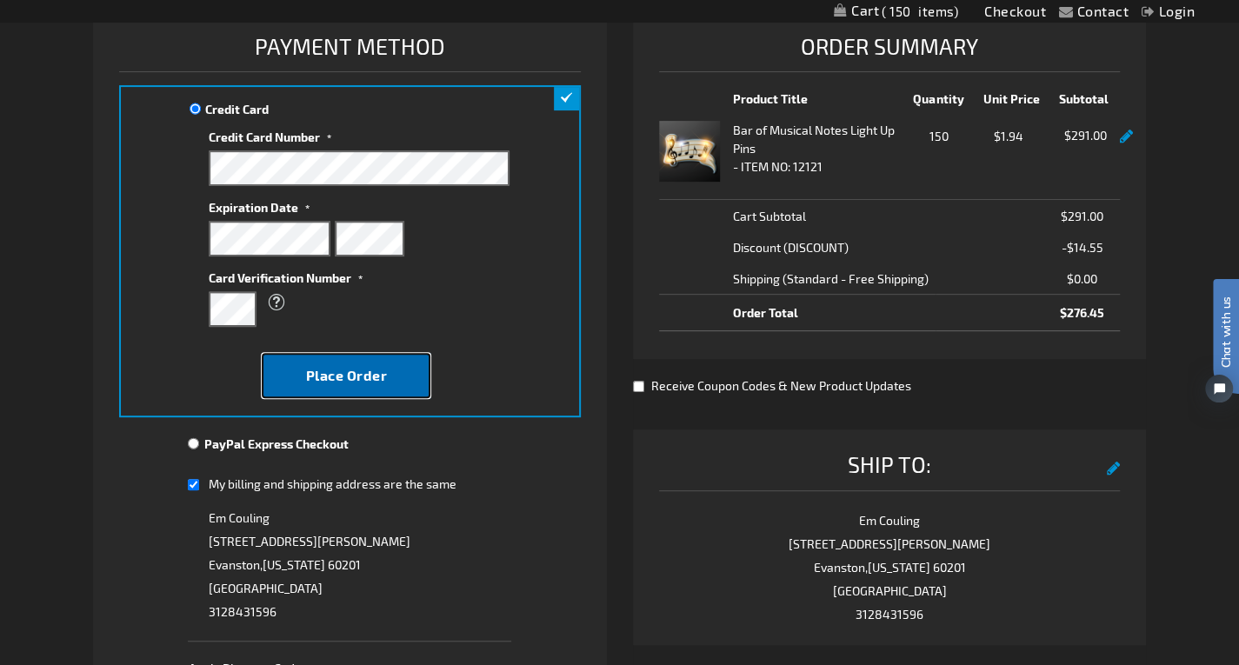
click at [375, 374] on span "Place Order" at bounding box center [346, 375] width 82 height 17
